Goal: Navigation & Orientation: Find specific page/section

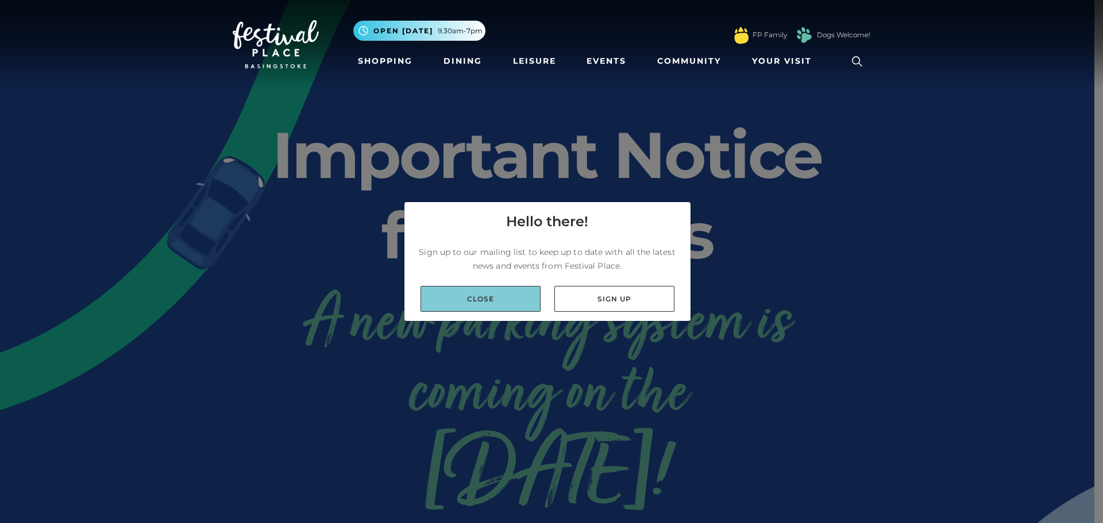
click at [522, 293] on link "Close" at bounding box center [481, 299] width 120 height 26
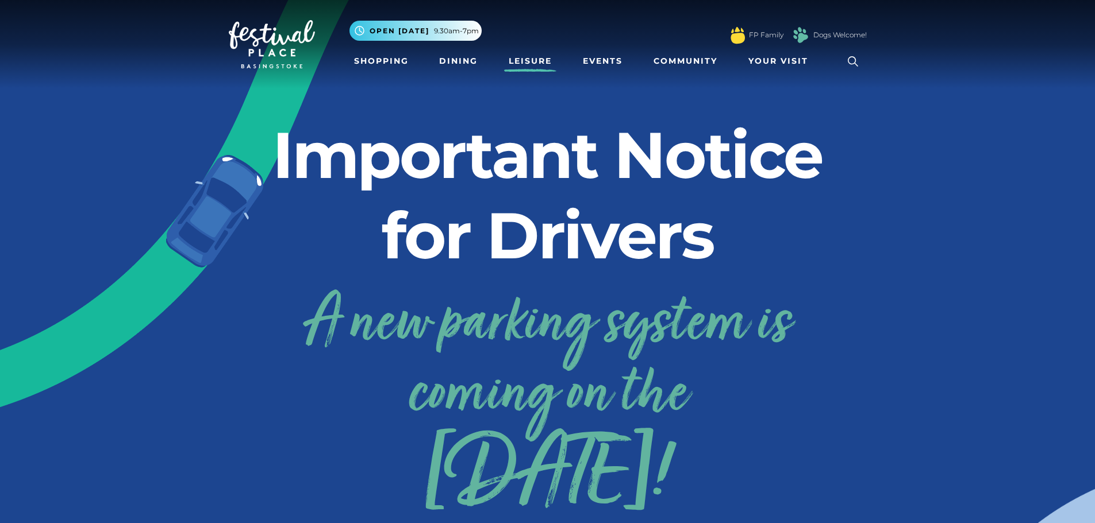
click at [552, 68] on link "Leisure" at bounding box center [530, 61] width 52 height 21
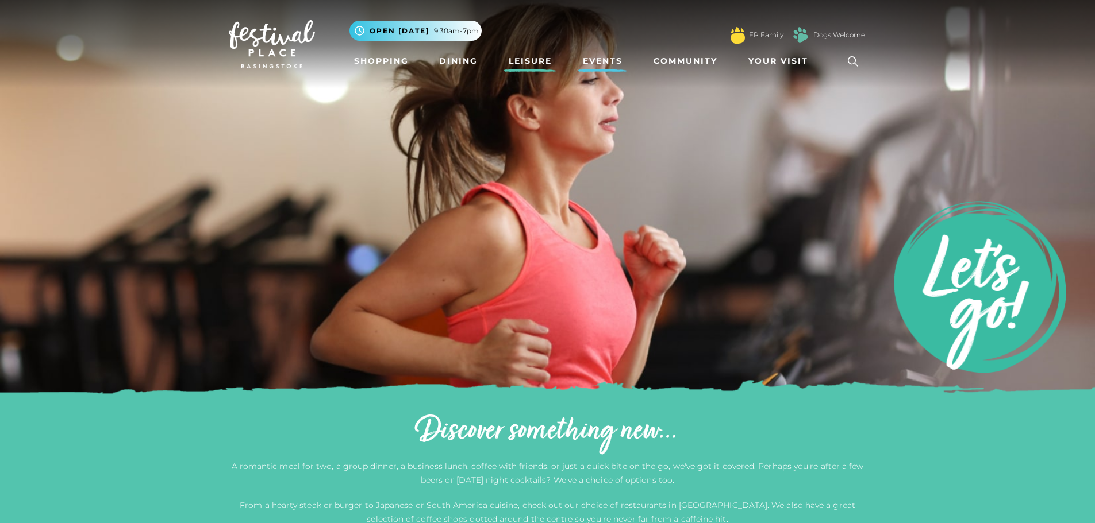
click at [604, 61] on link "Events" at bounding box center [602, 61] width 49 height 21
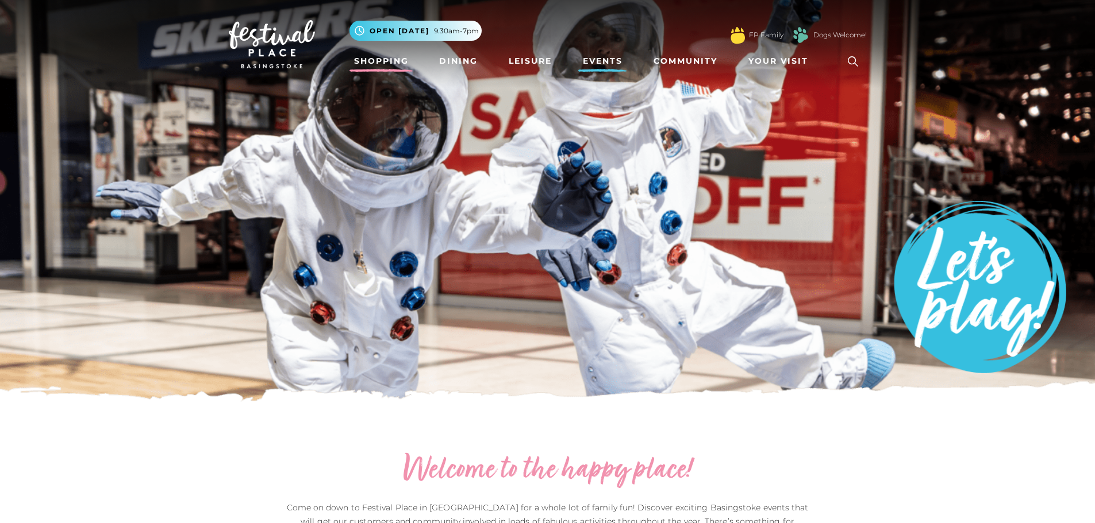
click at [402, 59] on link "Shopping" at bounding box center [381, 61] width 64 height 21
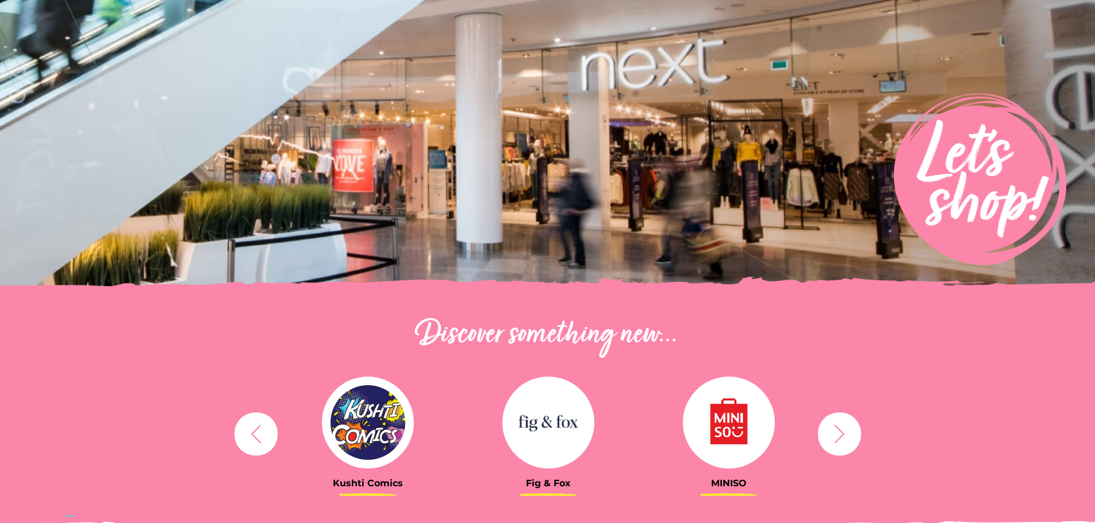
scroll to position [345, 0]
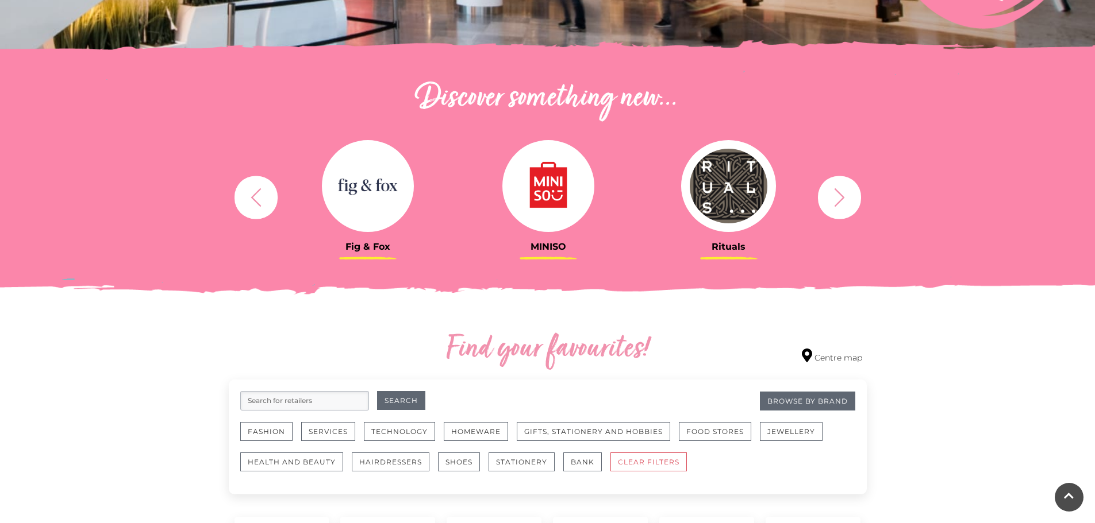
drag, startPoint x: 641, startPoint y: 188, endPoint x: 438, endPoint y: 188, distance: 203.4
click at [438, 188] on div "Rituals [GEOGRAPHIC_DATA] Søstrene Grene Kushti Comics Fig & Fox MINISO" at bounding box center [909, 197] width 2706 height 142
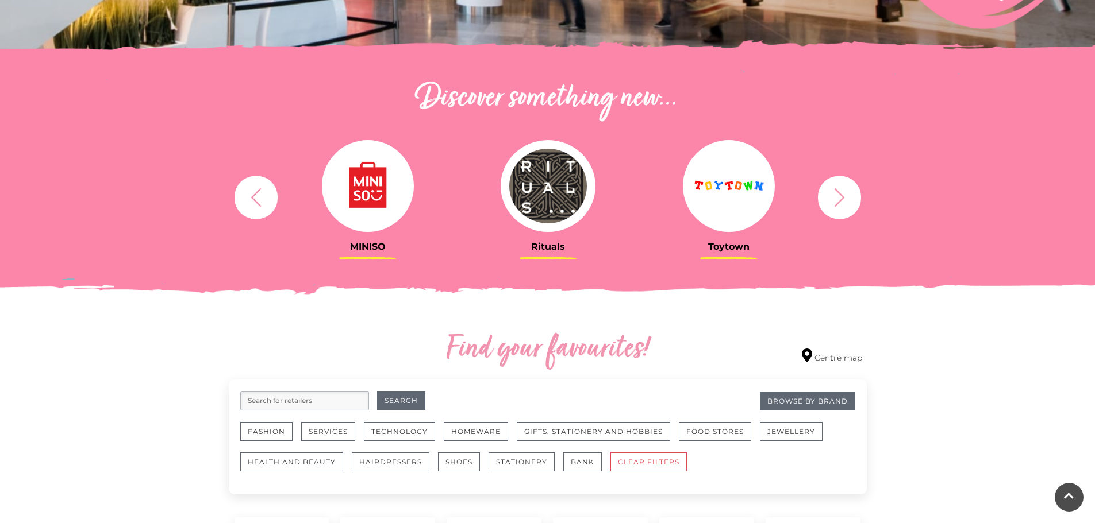
click at [842, 202] on icon "button" at bounding box center [839, 197] width 21 height 21
click at [841, 202] on icon "button" at bounding box center [839, 197] width 21 height 21
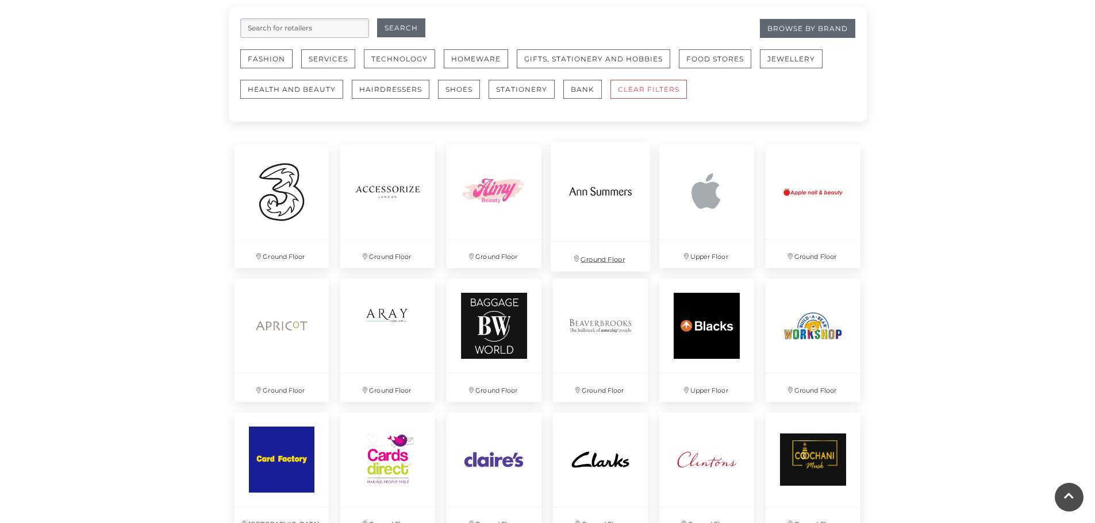
scroll to position [747, 0]
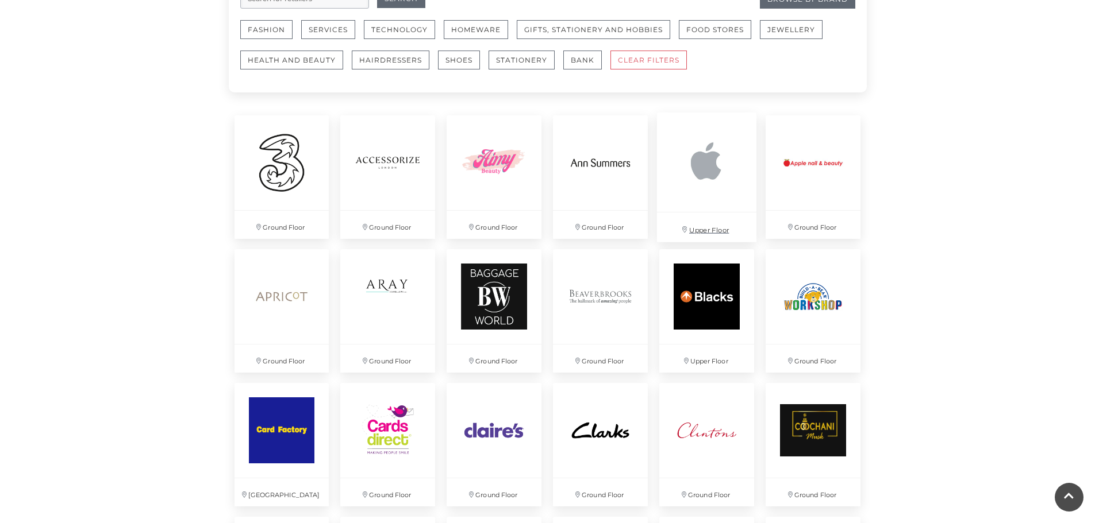
click at [706, 226] on p "Upper Floor" at bounding box center [706, 227] width 99 height 29
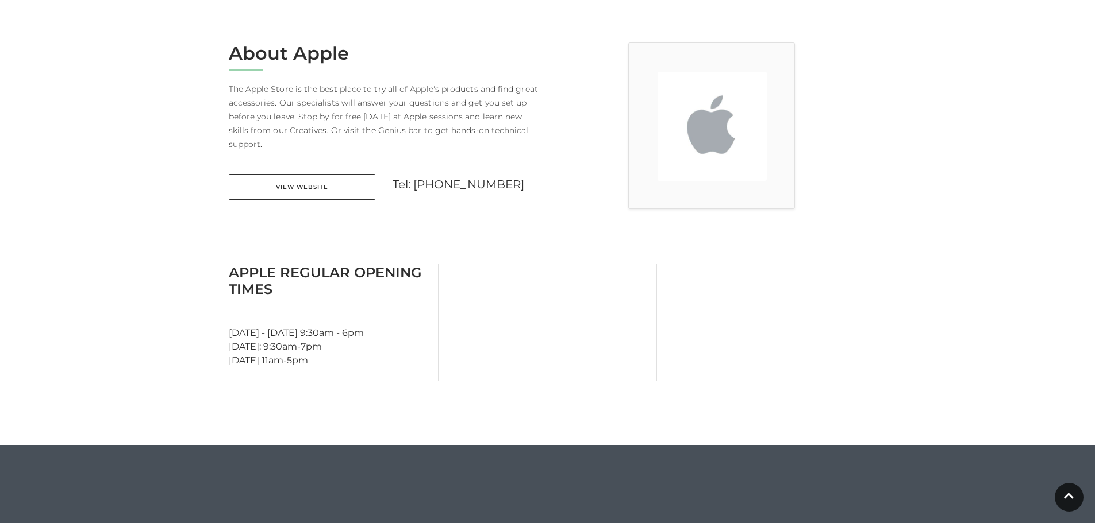
scroll to position [287, 0]
